Goal: Transaction & Acquisition: Purchase product/service

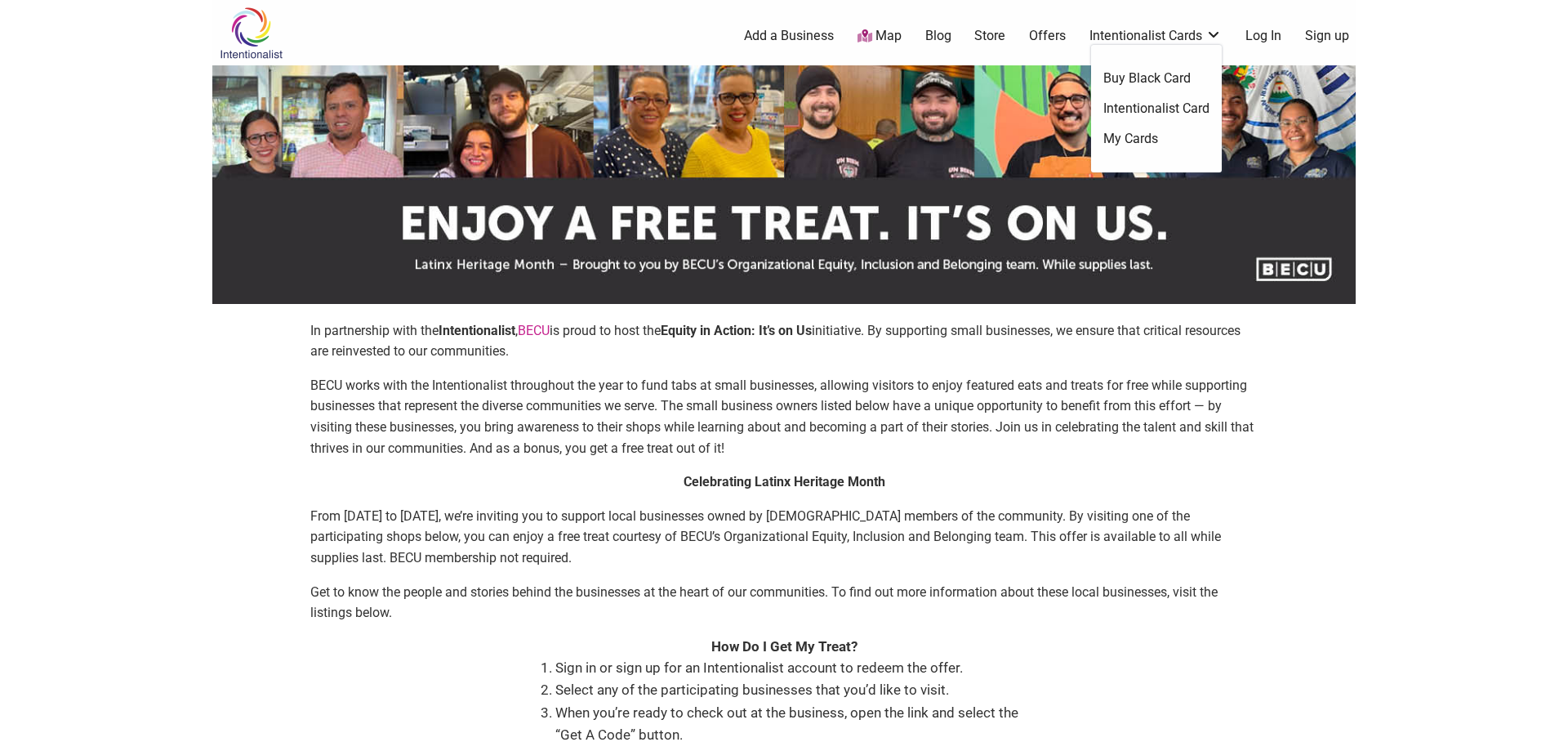
click at [1181, 105] on link "Intentionalist Card" at bounding box center [1157, 108] width 106 height 18
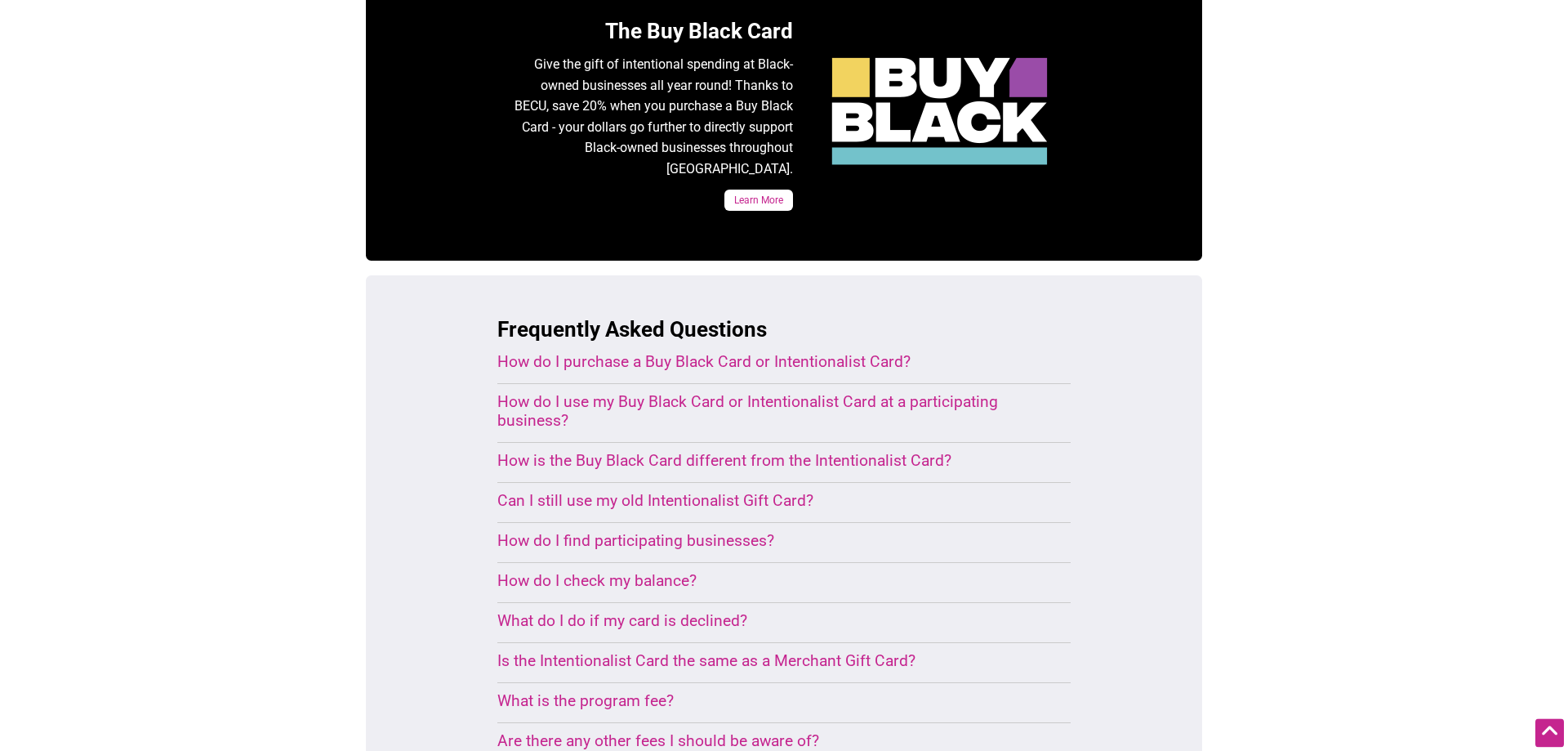
scroll to position [833, 0]
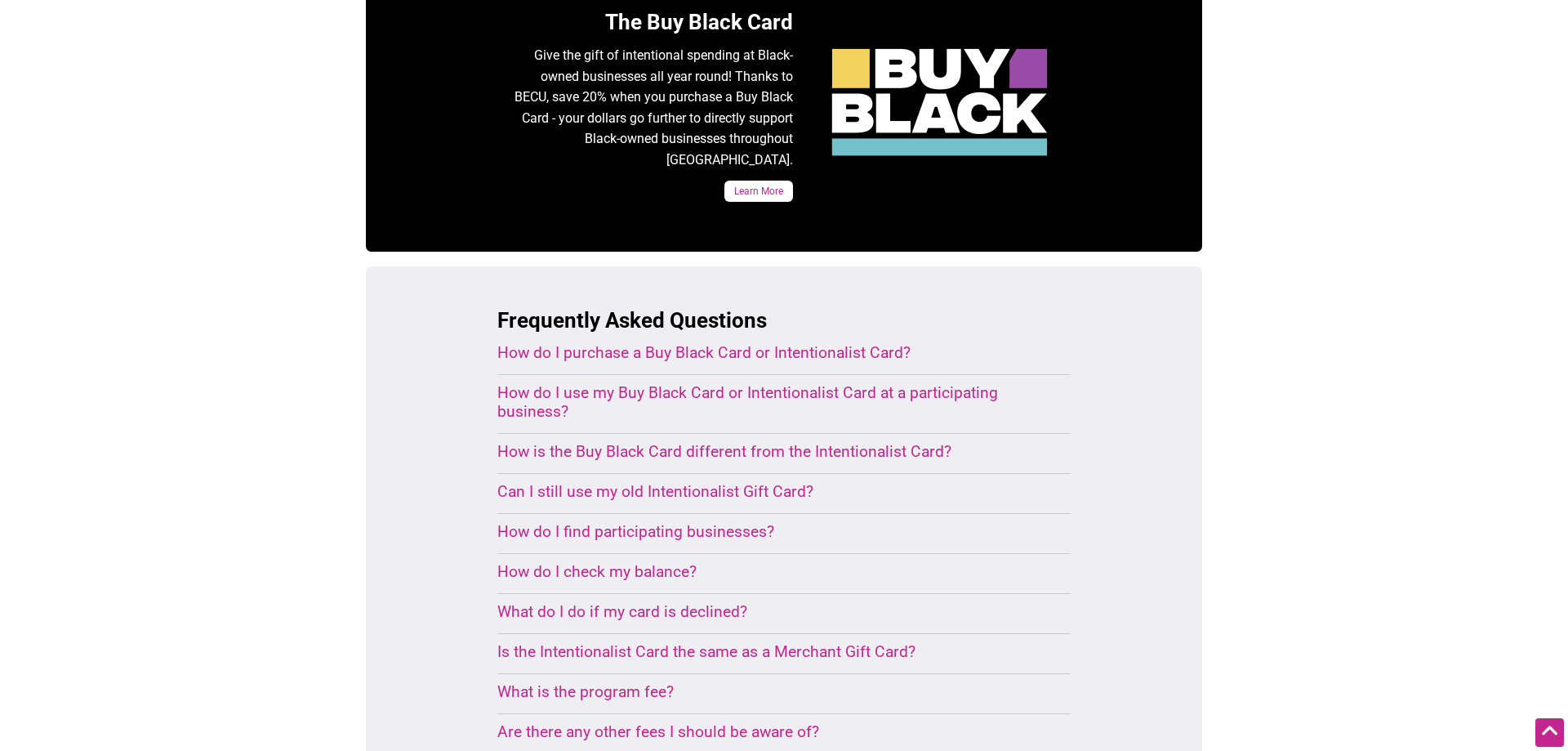
click at [865, 343] on div "How do I purchase a Buy Black Card or Intentionalist Card?" at bounding box center [765, 352] width 534 height 18
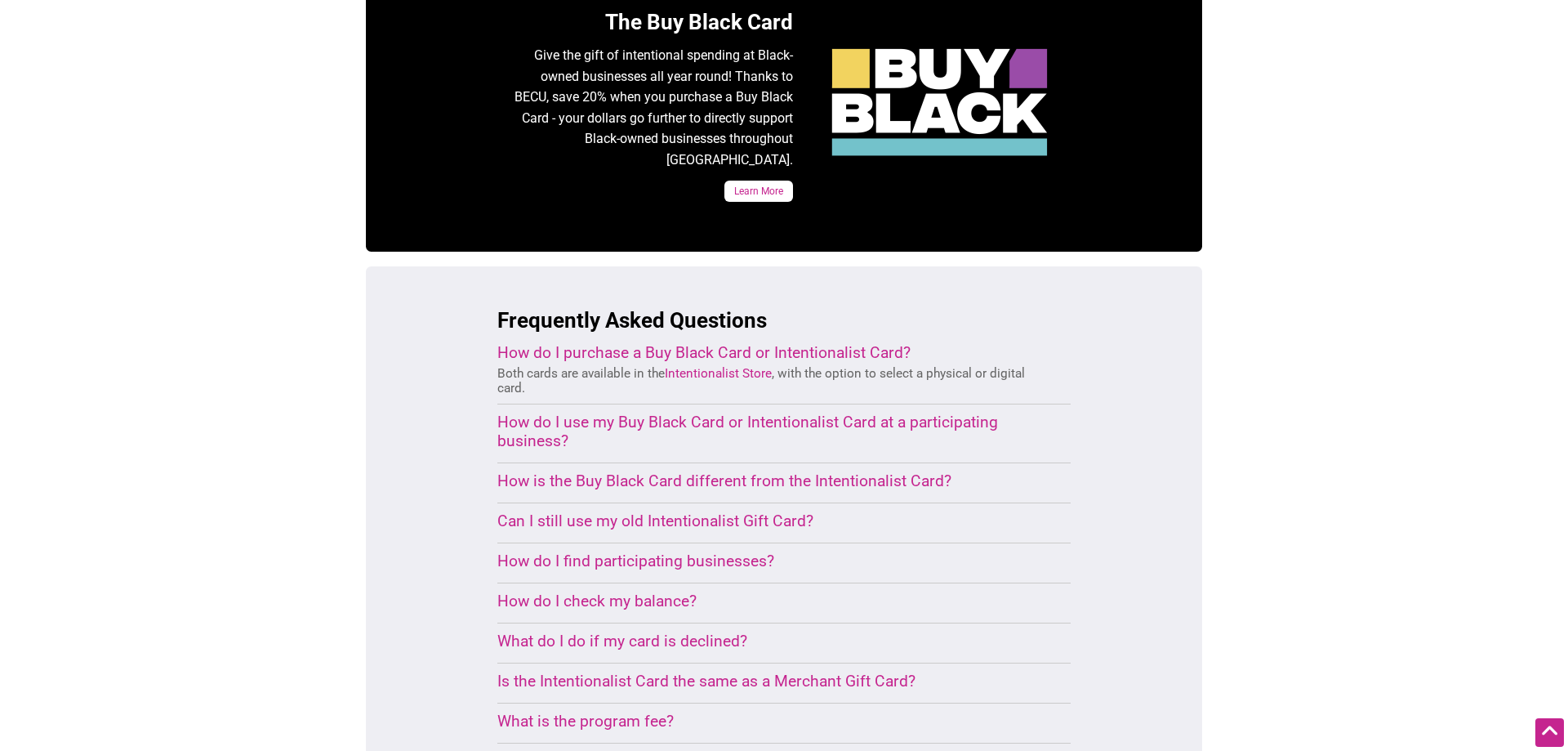
click at [876, 412] on div "How do I use my Buy Black Card or Intentionalist Card at a participating busine…" at bounding box center [765, 431] width 534 height 38
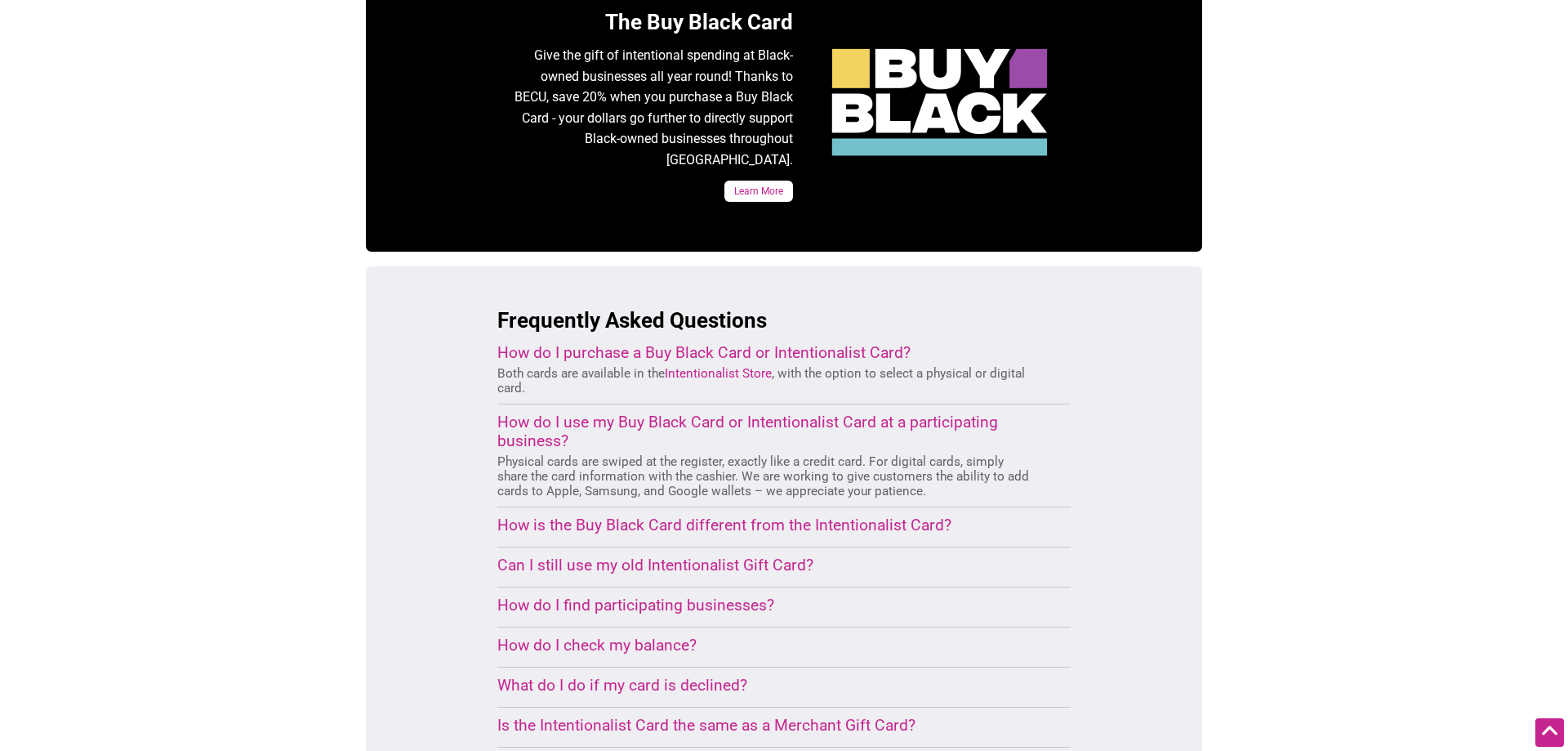
click at [726, 366] on link "Intentionalist Store" at bounding box center [718, 374] width 107 height 15
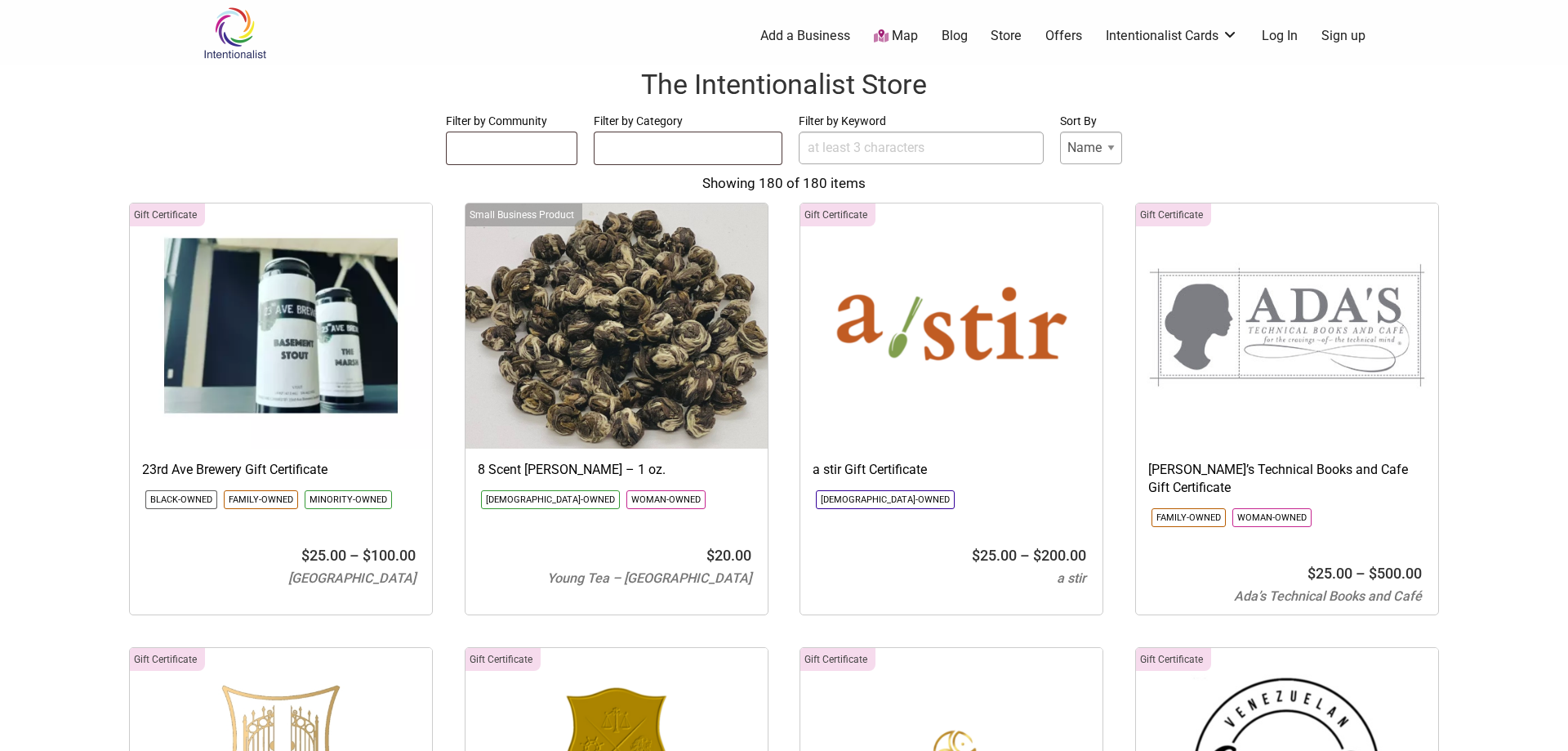
select select
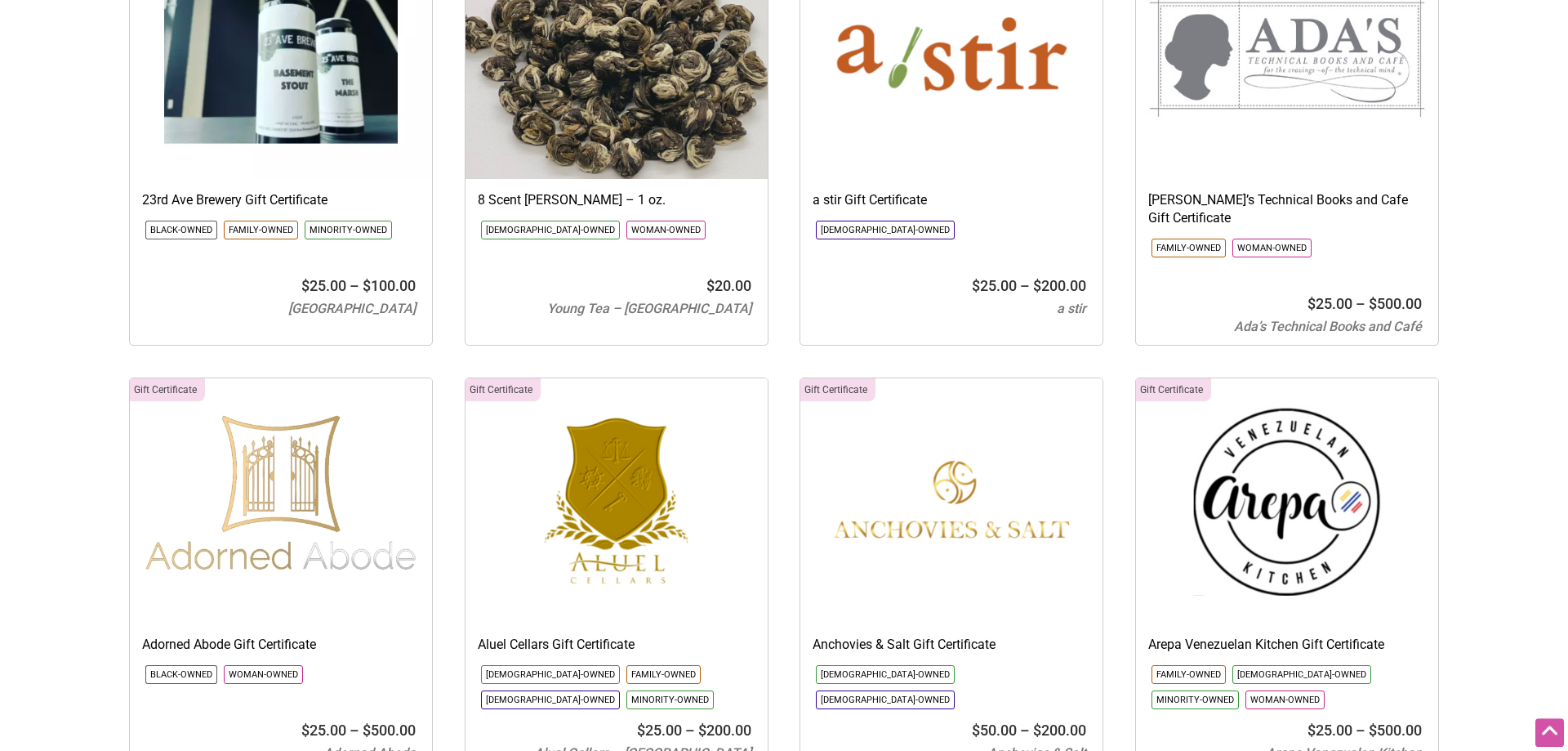
scroll to position [333, 0]
